Goal: Task Accomplishment & Management: Use online tool/utility

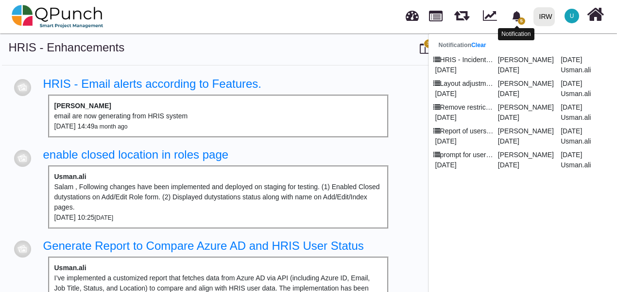
click at [516, 20] on icon "bell fill" at bounding box center [516, 16] width 9 height 10
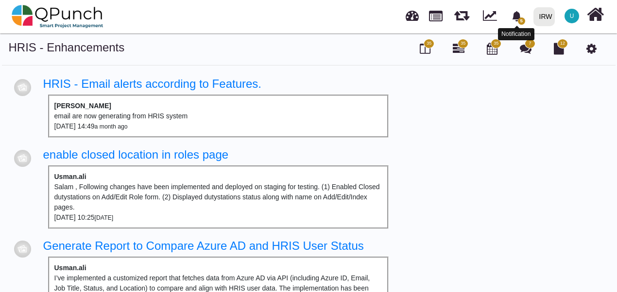
click at [516, 20] on icon "bell fill" at bounding box center [516, 16] width 9 height 10
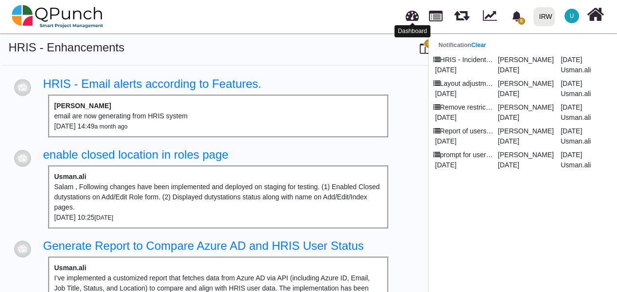
click at [411, 21] on link at bounding box center [411, 14] width 13 height 16
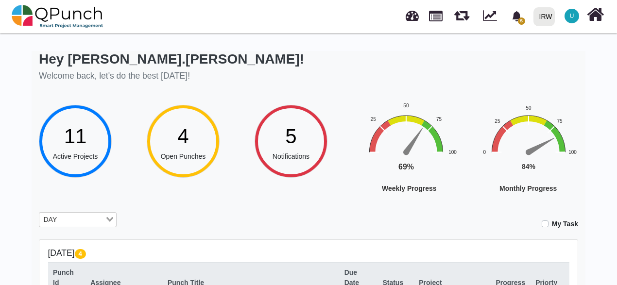
click at [203, 133] on div "4" at bounding box center [183, 136] width 45 height 31
click at [77, 220] on input "Search for option" at bounding box center [82, 220] width 44 height 11
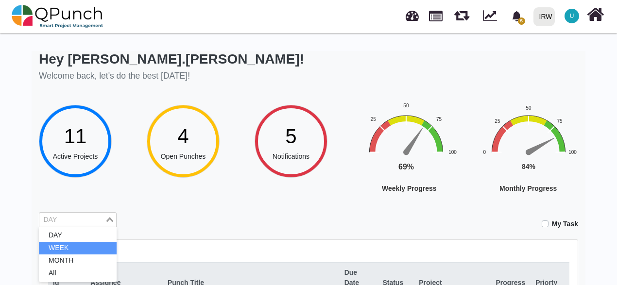
click at [69, 247] on li "WEEK" at bounding box center [78, 248] width 78 height 13
click at [517, 19] on icon "bell fill" at bounding box center [516, 16] width 9 height 10
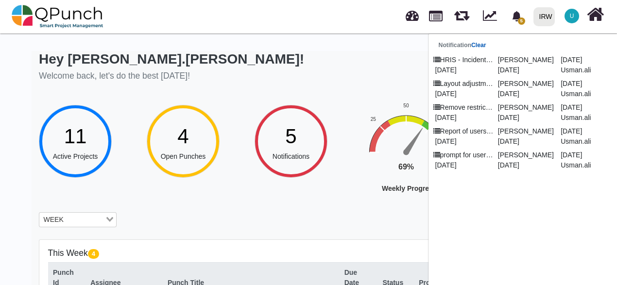
click at [482, 45] on link "Clear" at bounding box center [478, 45] width 15 height 7
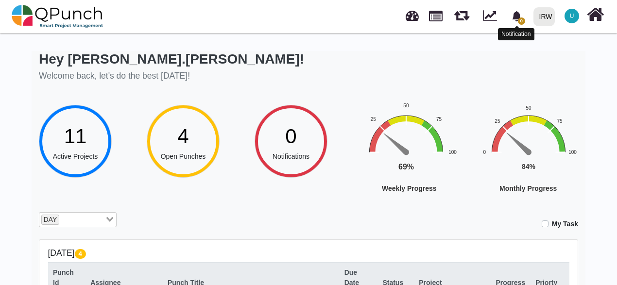
click at [520, 18] on icon "bell fill" at bounding box center [516, 16] width 9 height 10
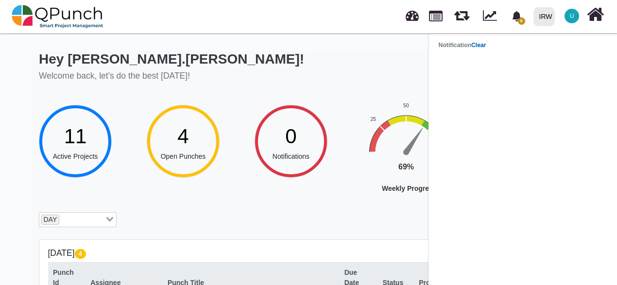
click at [479, 48] on link "Clear" at bounding box center [478, 45] width 15 height 7
click at [515, 20] on icon "bell fill" at bounding box center [516, 16] width 10 height 10
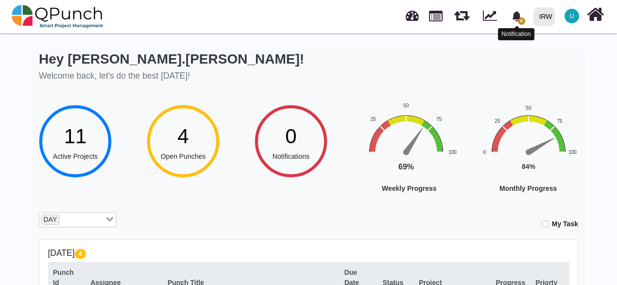
click at [516, 19] on icon "bell fill" at bounding box center [516, 16] width 9 height 10
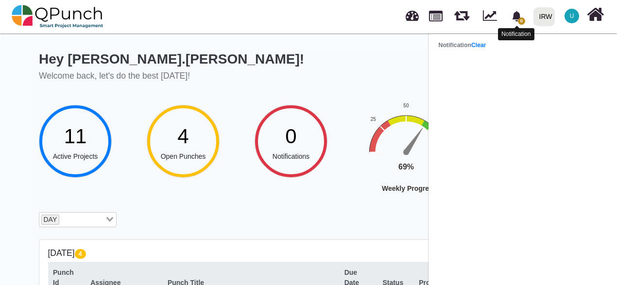
click at [518, 18] on icon "bell fill" at bounding box center [516, 16] width 9 height 10
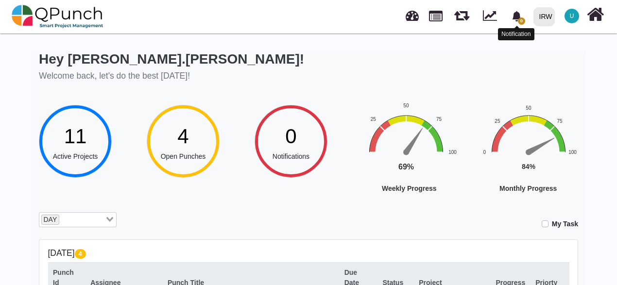
click at [516, 18] on icon "bell fill" at bounding box center [516, 16] width 9 height 10
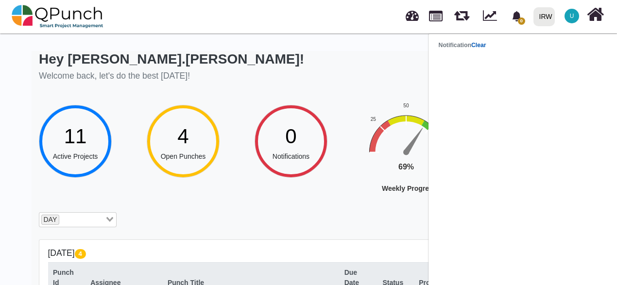
click at [483, 47] on link "Clear" at bounding box center [478, 45] width 15 height 7
click at [455, 44] on strong "Notification Clear" at bounding box center [462, 45] width 48 height 7
click at [570, 19] on span "U" at bounding box center [572, 16] width 4 height 6
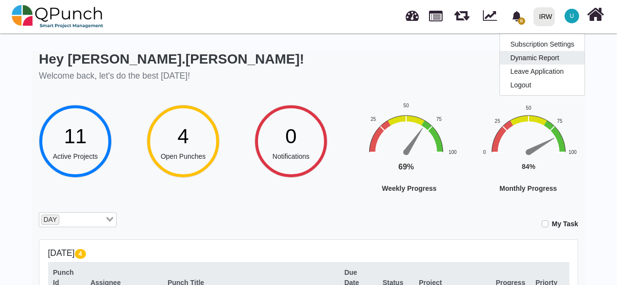
click at [531, 58] on link "Dynamic Report" at bounding box center [542, 58] width 84 height 14
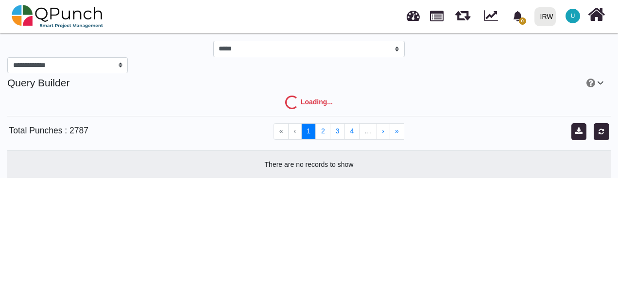
select select "***"
select select "****"
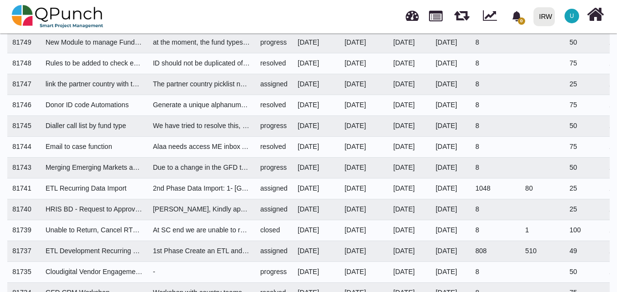
scroll to position [2083, 0]
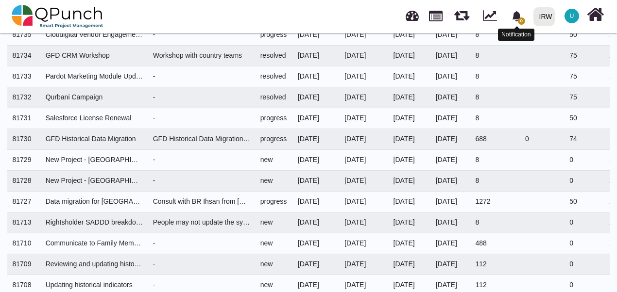
click at [515, 19] on icon "bell fill" at bounding box center [516, 16] width 9 height 10
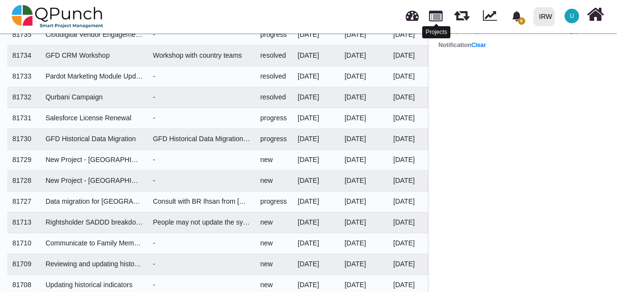
click at [437, 22] on link at bounding box center [436, 15] width 14 height 17
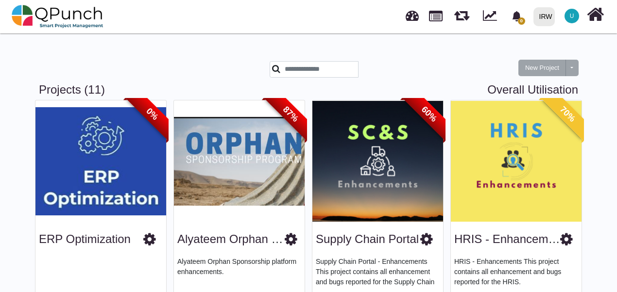
scroll to position [49, 0]
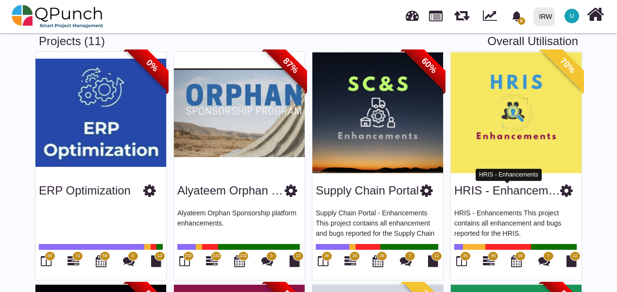
click at [485, 189] on link "HRIS - Enhancements" at bounding box center [512, 190] width 116 height 13
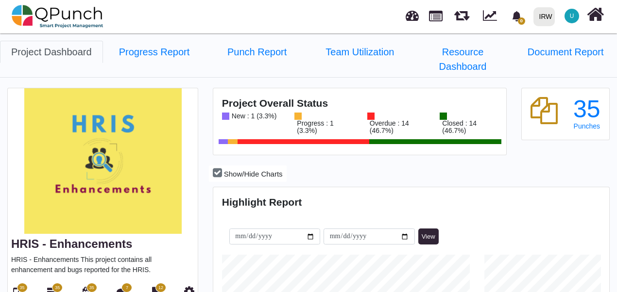
scroll to position [123, 131]
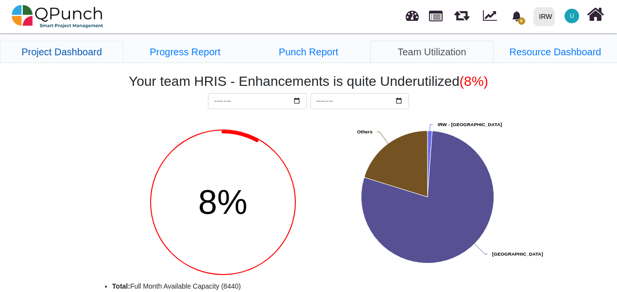
click at [86, 49] on link "Project Dashboard" at bounding box center [61, 52] width 123 height 22
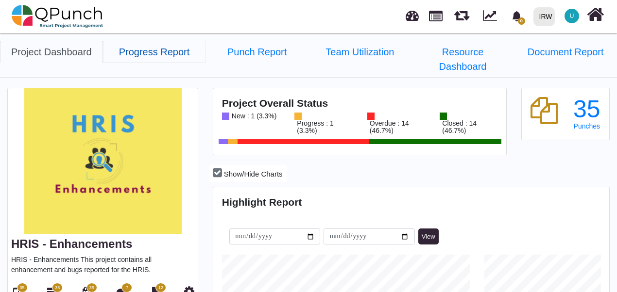
click at [175, 53] on link "Progress Report" at bounding box center [154, 52] width 103 height 22
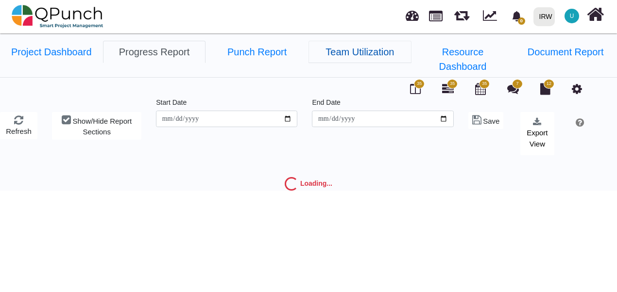
type input "**********"
click at [367, 48] on link "Team Utilization" at bounding box center [359, 52] width 103 height 22
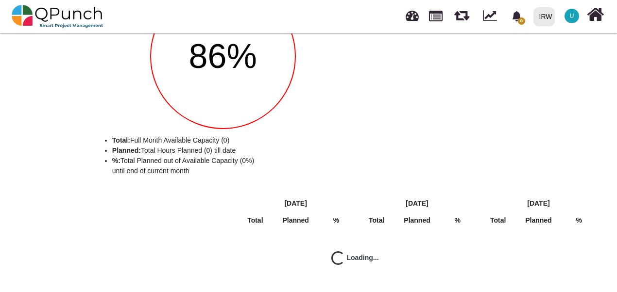
scroll to position [145, 0]
